Goal: Information Seeking & Learning: Check status

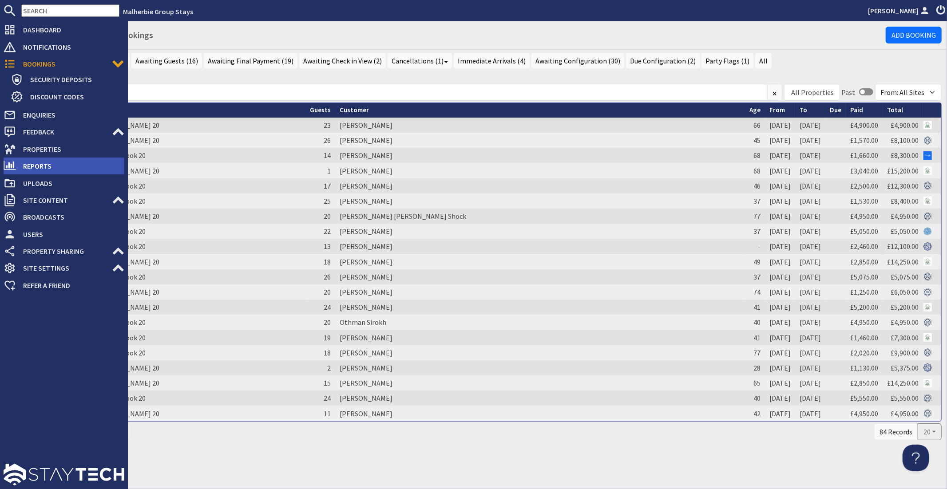
click at [43, 166] on span "Reports" at bounding box center [70, 166] width 108 height 14
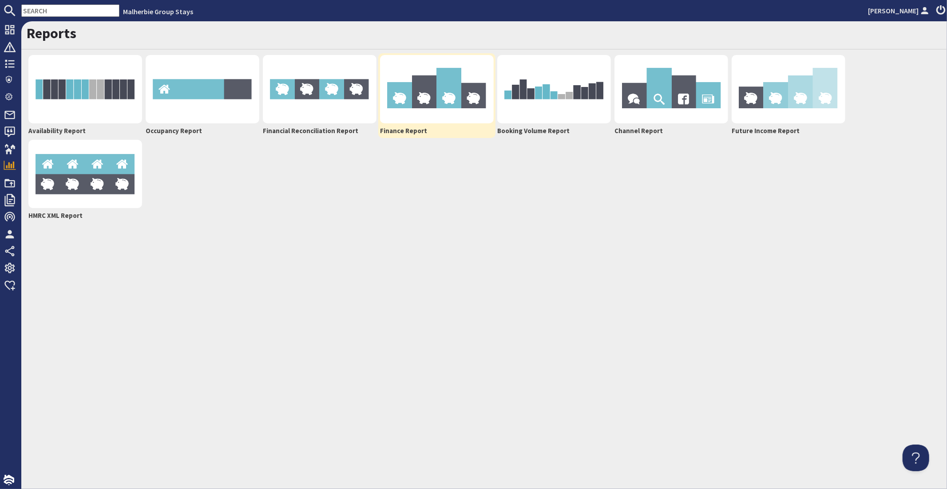
click at [451, 91] on img at bounding box center [437, 89] width 114 height 68
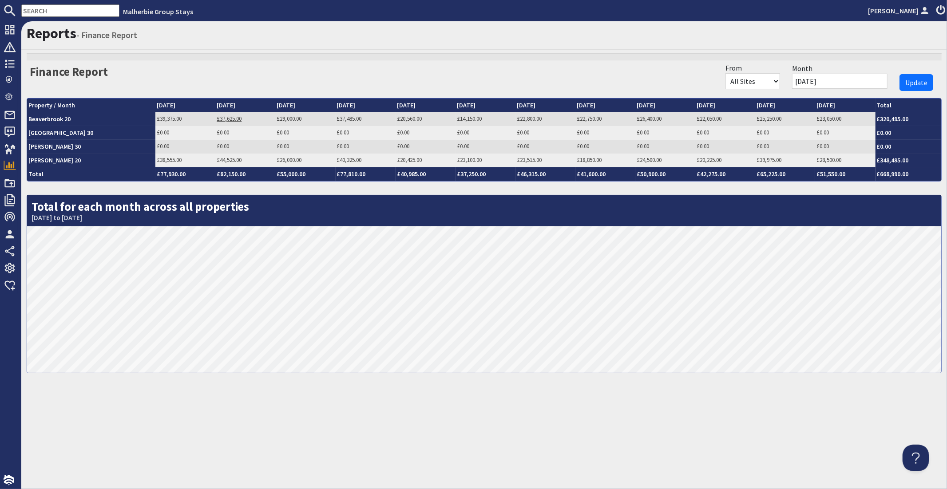
click at [217, 118] on link "£37,625.00" at bounding box center [229, 119] width 25 height 8
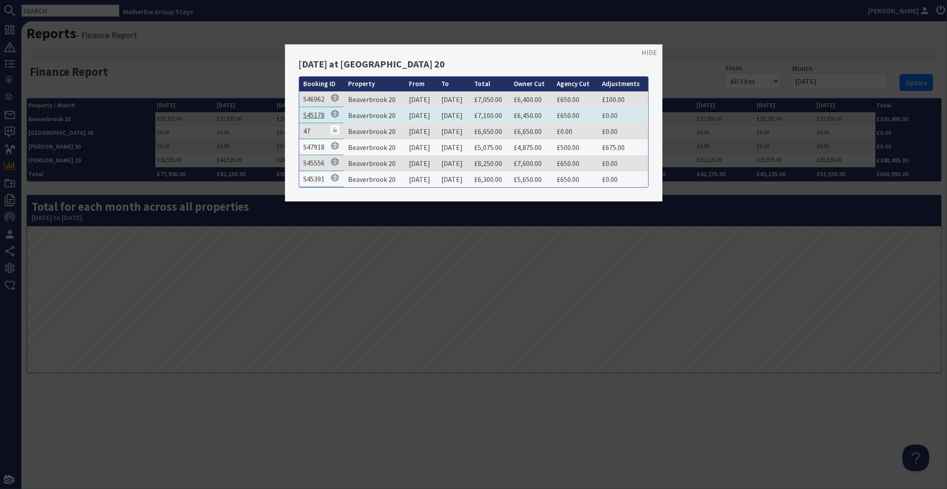
click at [323, 112] on link "S45178" at bounding box center [314, 114] width 21 height 9
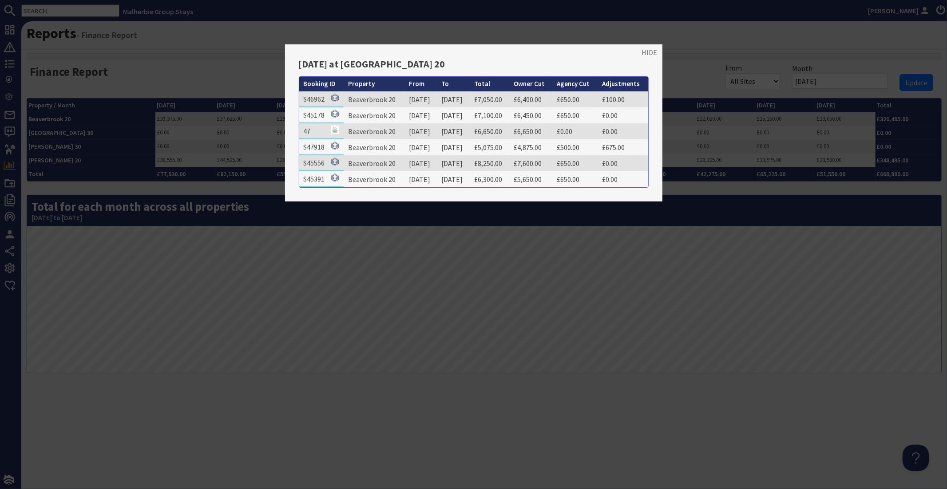
click at [256, 80] on div at bounding box center [473, 244] width 947 height 489
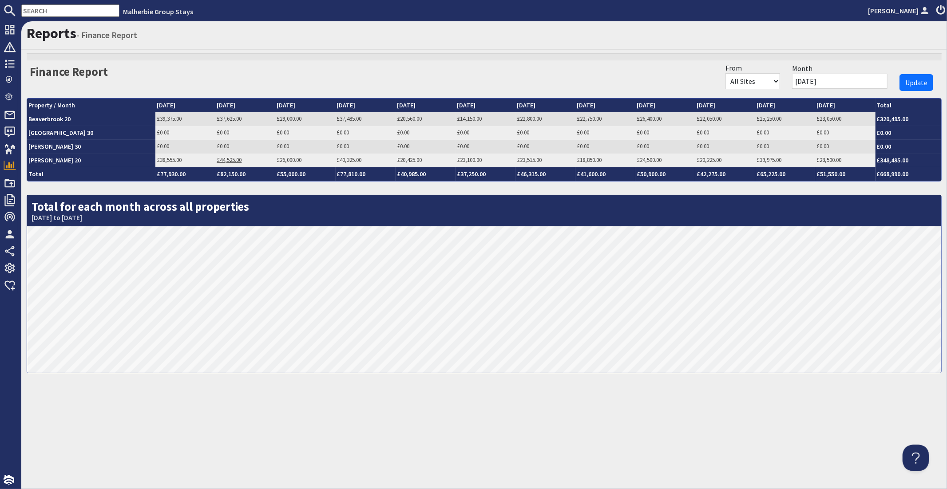
click at [217, 160] on link "£44,525.00" at bounding box center [229, 160] width 25 height 8
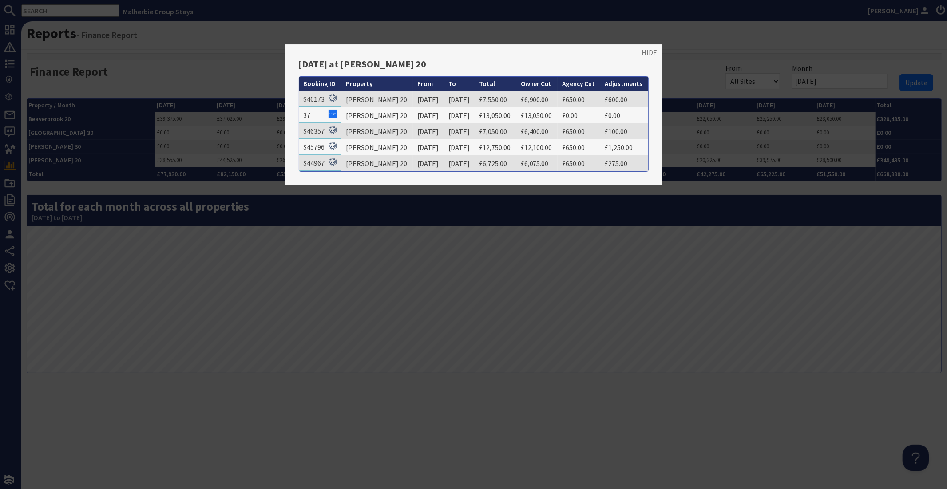
click at [288, 23] on div at bounding box center [473, 244] width 947 height 489
